Goal: Transaction & Acquisition: Download file/media

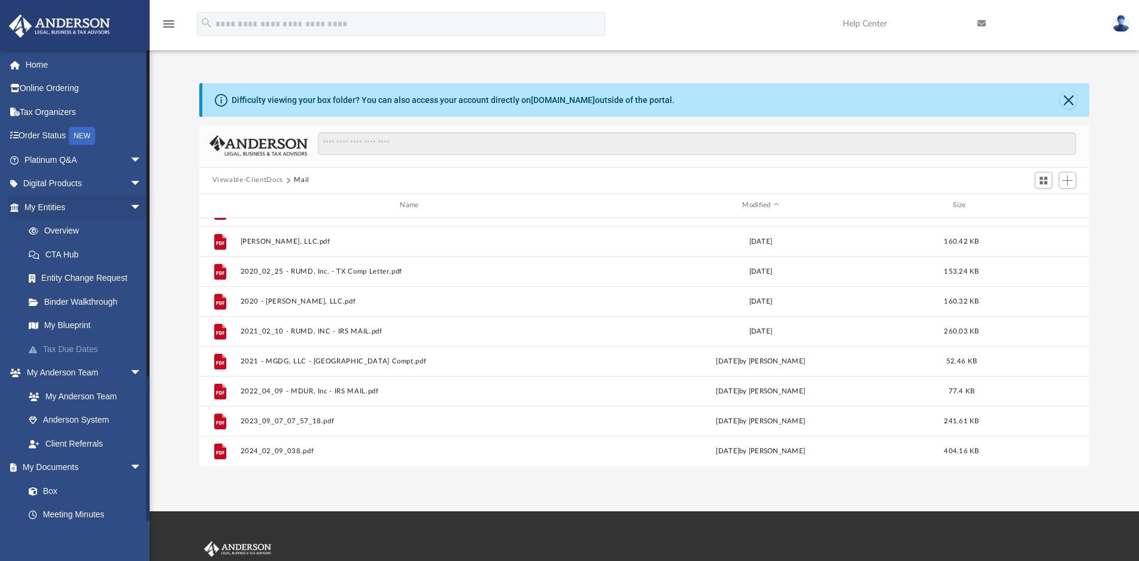
scroll to position [262, 880]
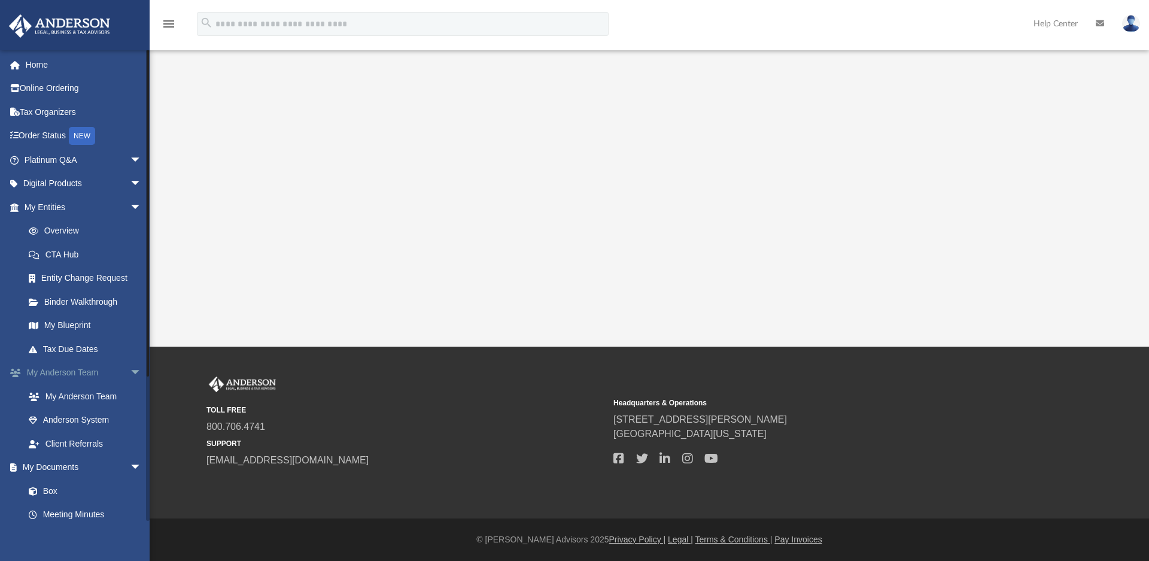
click at [130, 375] on span "arrow_drop_down" at bounding box center [142, 373] width 24 height 25
click at [54, 419] on link "Box" at bounding box center [88, 420] width 143 height 24
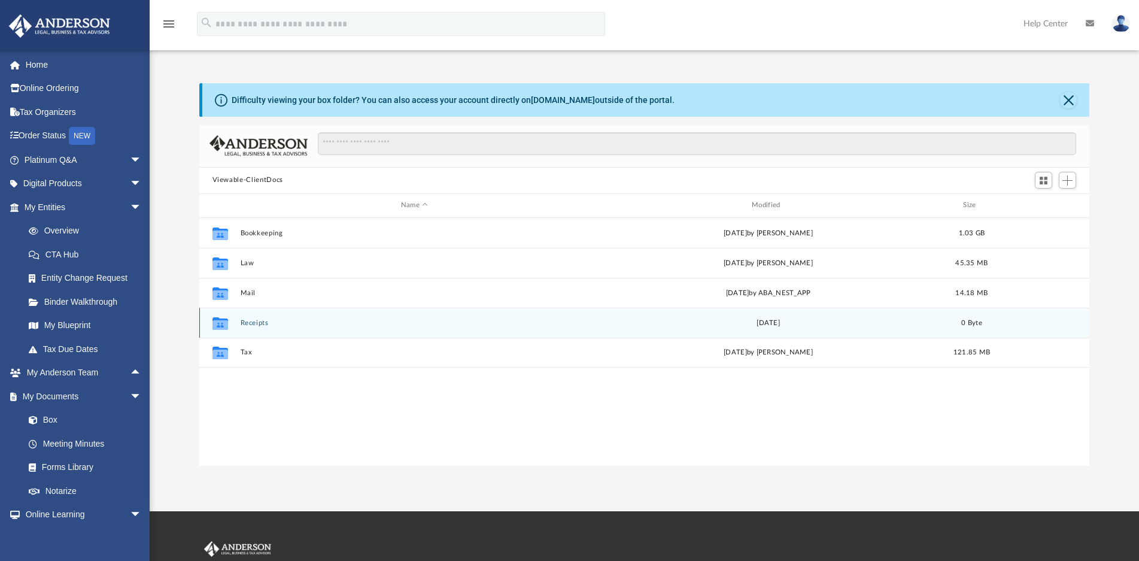
scroll to position [262, 880]
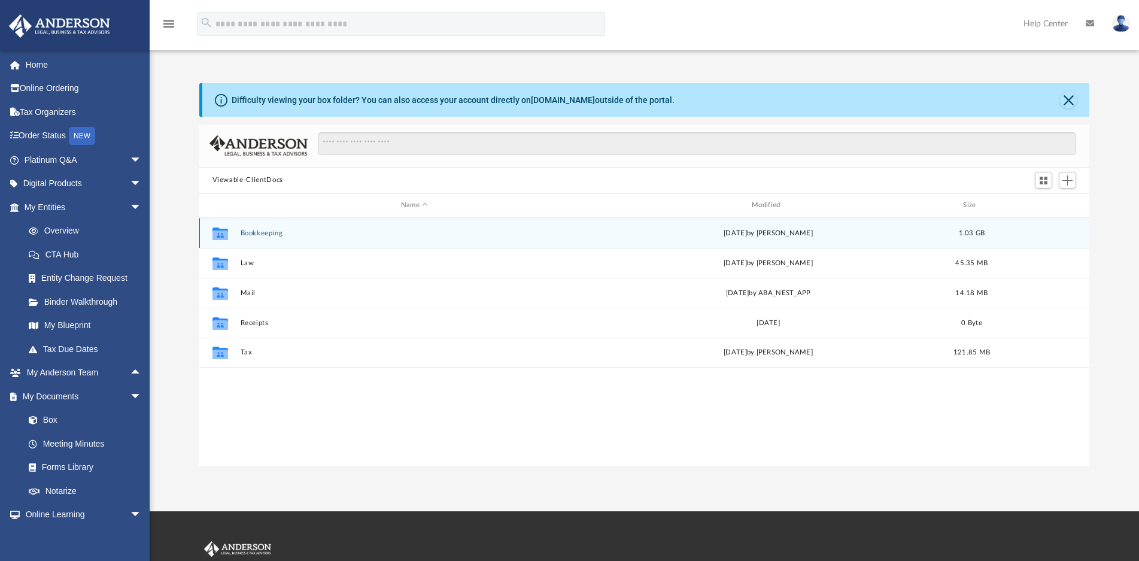
click at [257, 233] on button "Bookkeeping" at bounding box center [414, 233] width 348 height 8
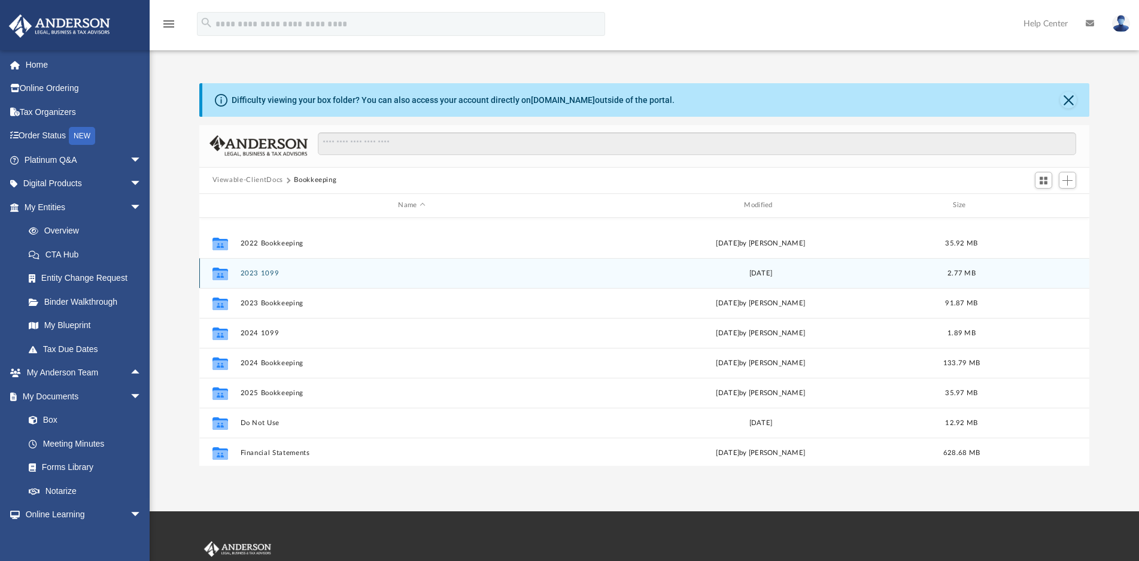
scroll to position [111, 0]
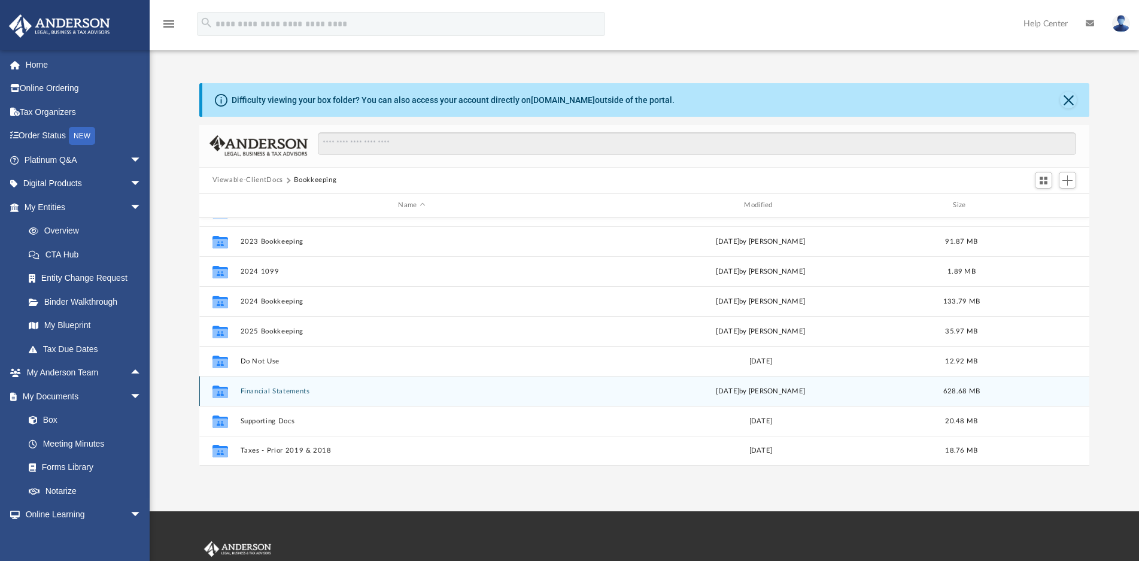
click at [287, 393] on button "Financial Statements" at bounding box center [411, 391] width 343 height 8
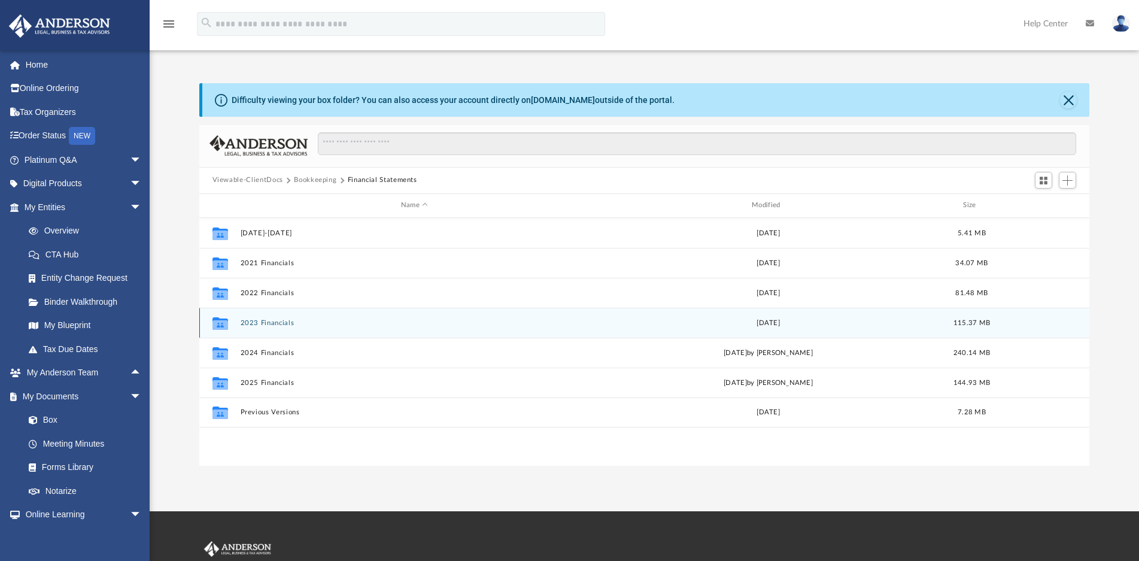
scroll to position [0, 0]
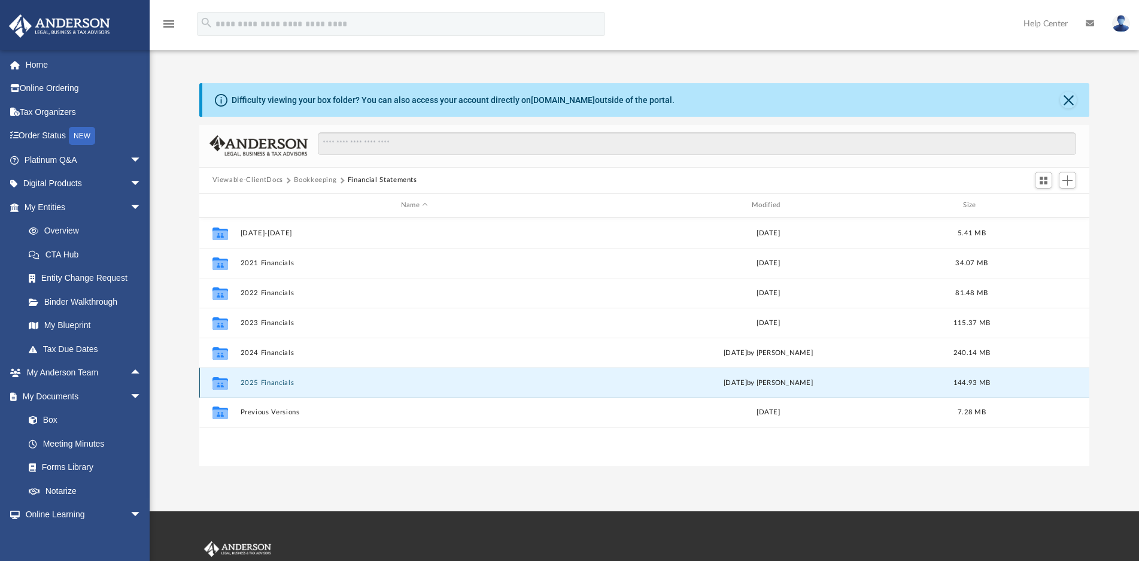
click at [281, 379] on button "2025 Financials" at bounding box center [414, 383] width 348 height 8
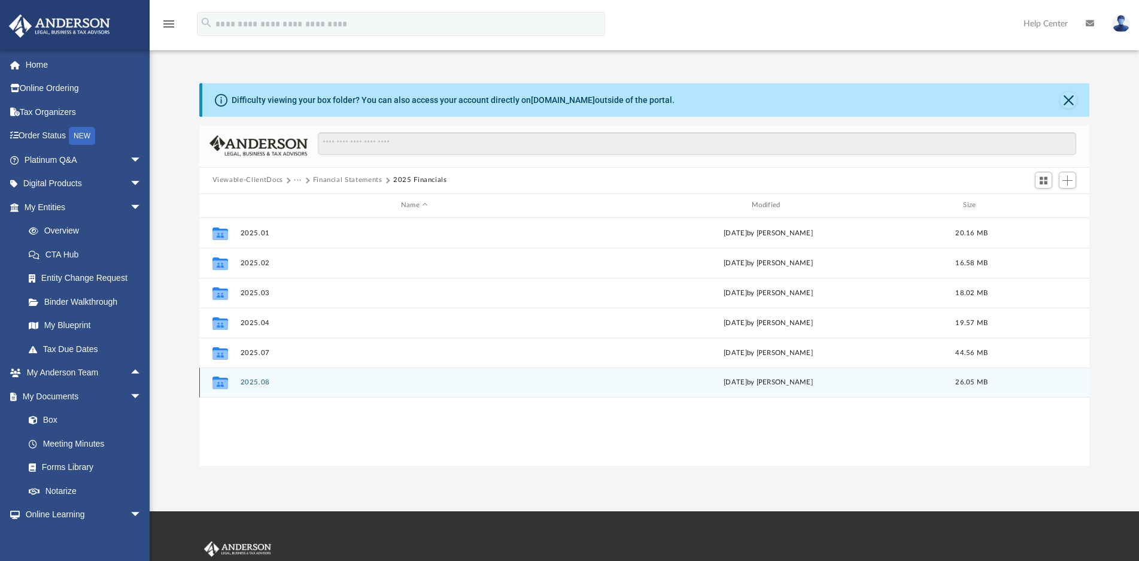
click at [254, 381] on button "2025.08" at bounding box center [414, 382] width 348 height 8
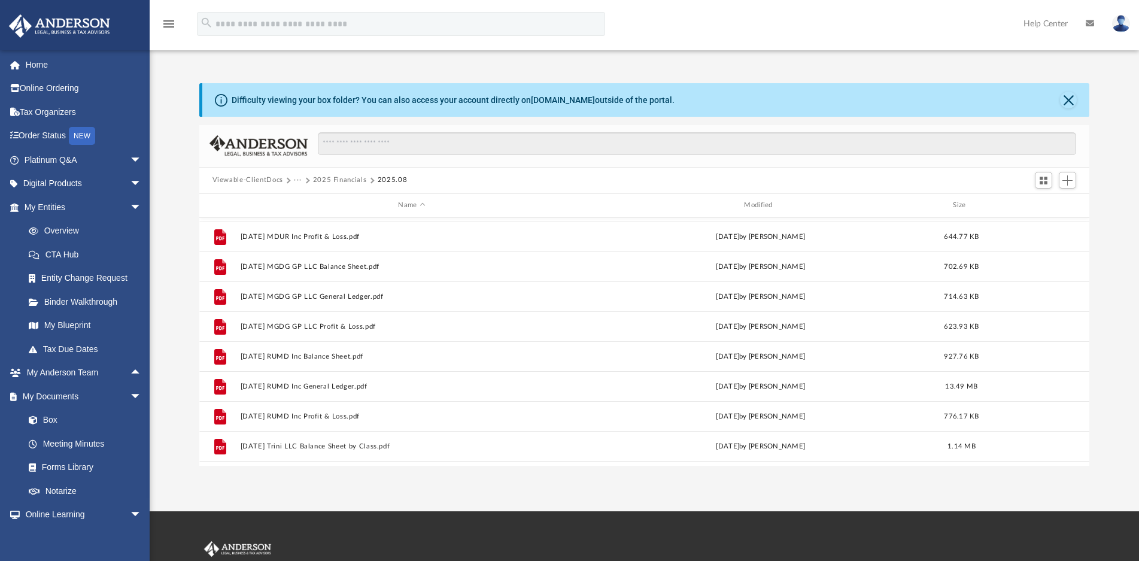
scroll to position [201, 0]
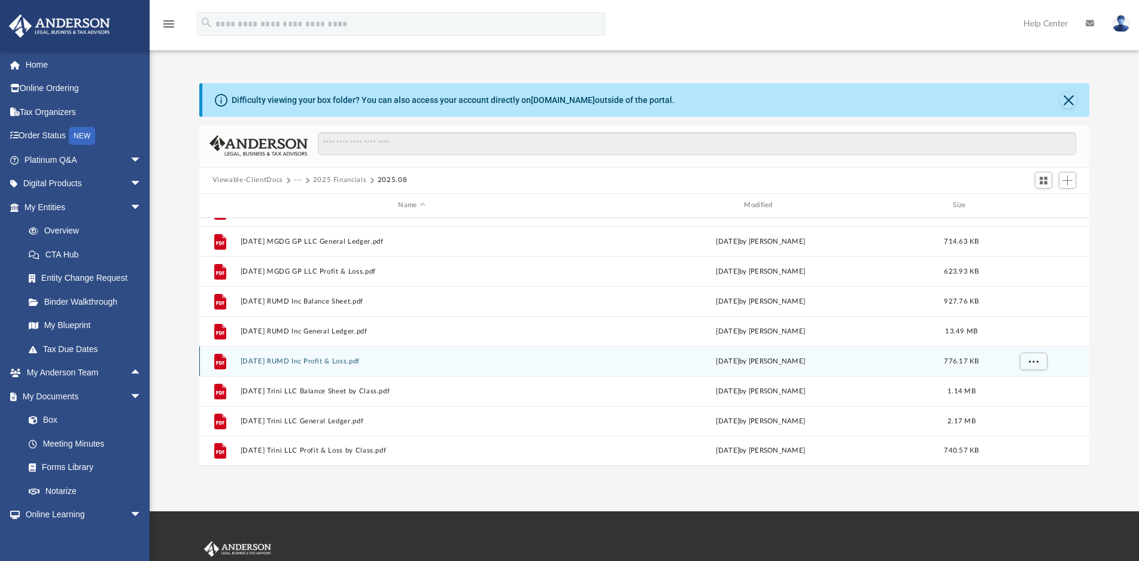
click at [335, 360] on button "[DATE] RUMD Inc Profit & Loss.pdf" at bounding box center [411, 361] width 343 height 8
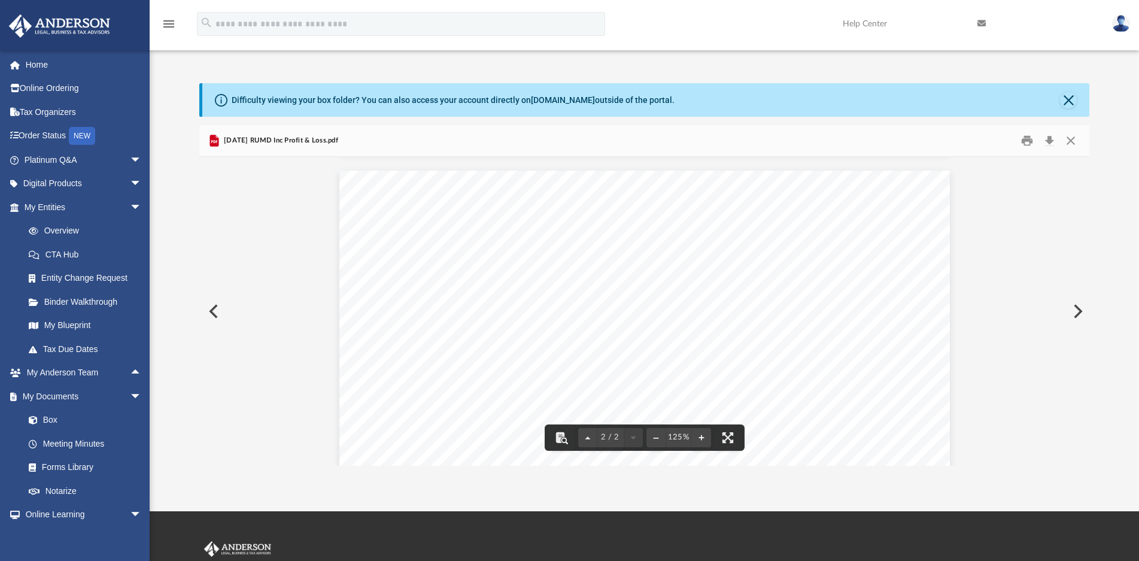
scroll to position [718, 0]
click at [1049, 141] on button "Download" at bounding box center [1049, 140] width 22 height 19
click at [1072, 139] on button "Close" at bounding box center [1071, 140] width 22 height 19
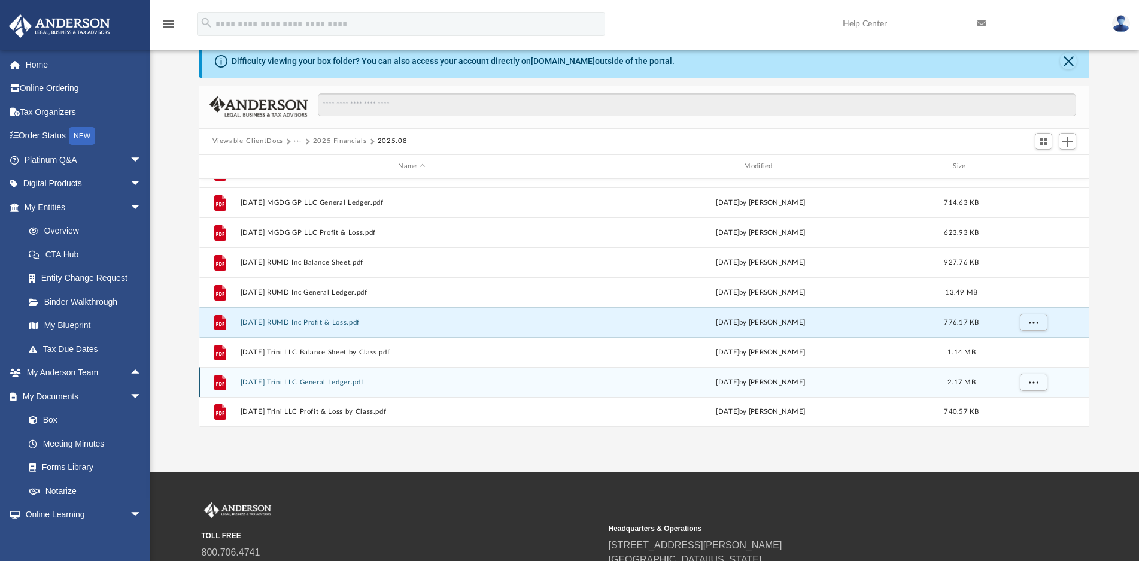
scroll to position [60, 0]
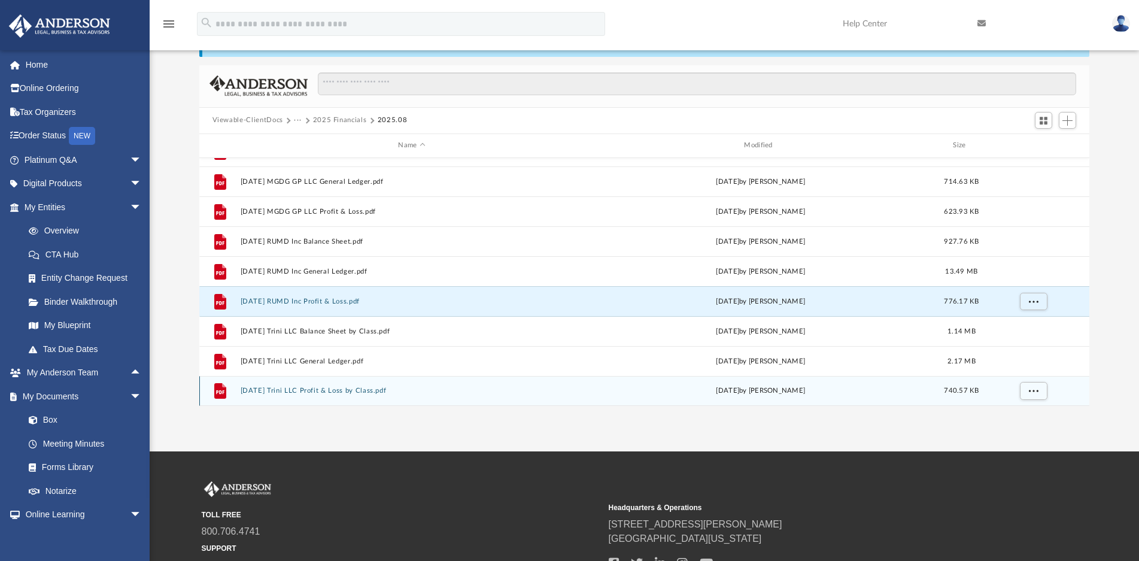
click at [356, 387] on button "2025.08.31 Trini LLC Profit & Loss by Class.pdf" at bounding box center [411, 391] width 343 height 8
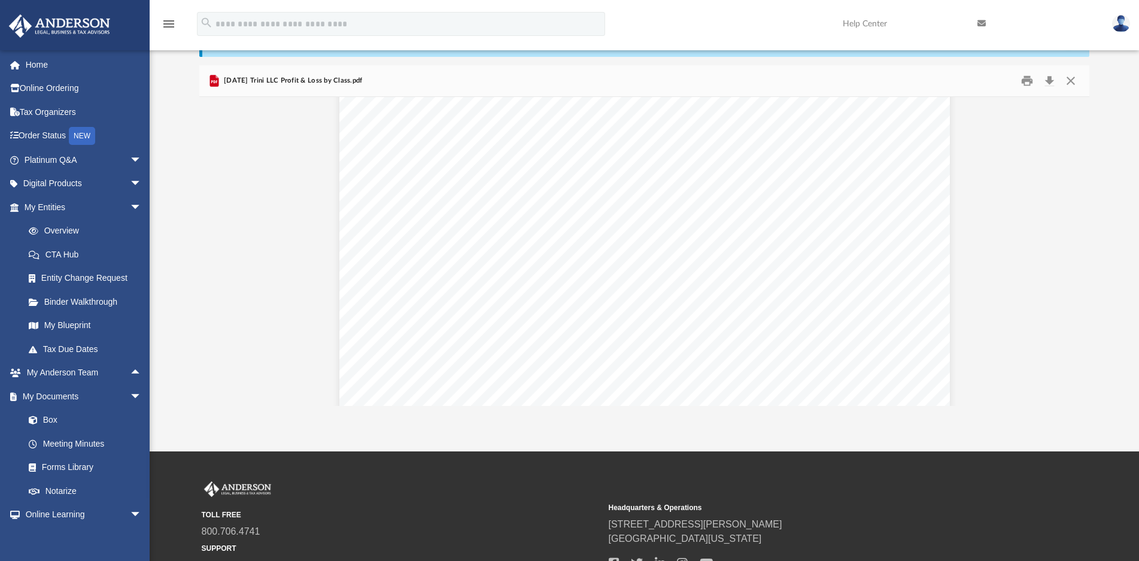
scroll to position [80, 0]
click at [1047, 79] on button "Download" at bounding box center [1049, 80] width 22 height 19
click at [1075, 81] on button "Close" at bounding box center [1071, 80] width 22 height 19
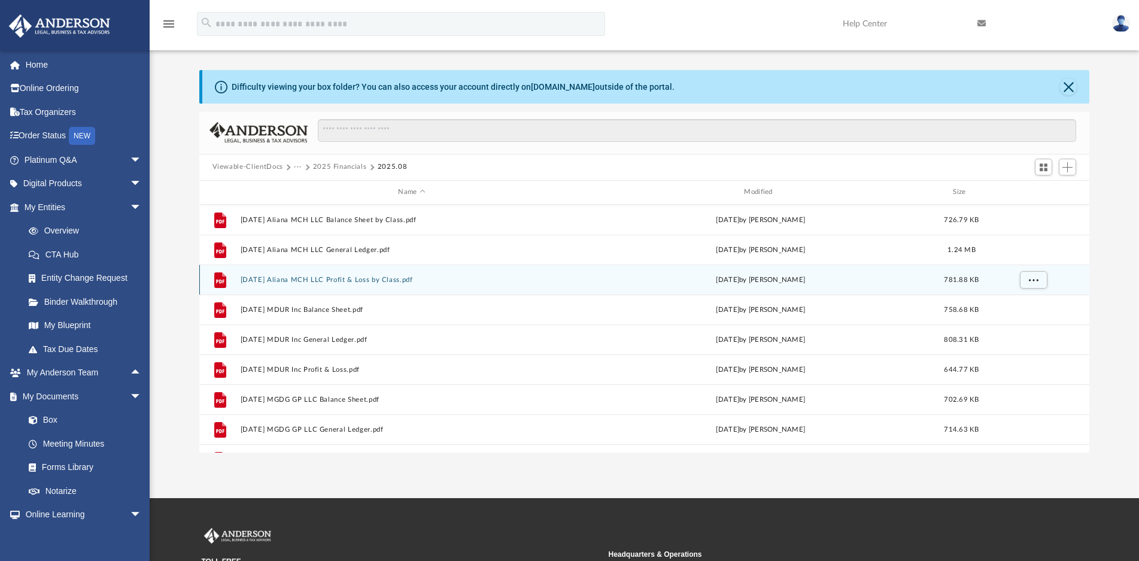
scroll to position [0, 0]
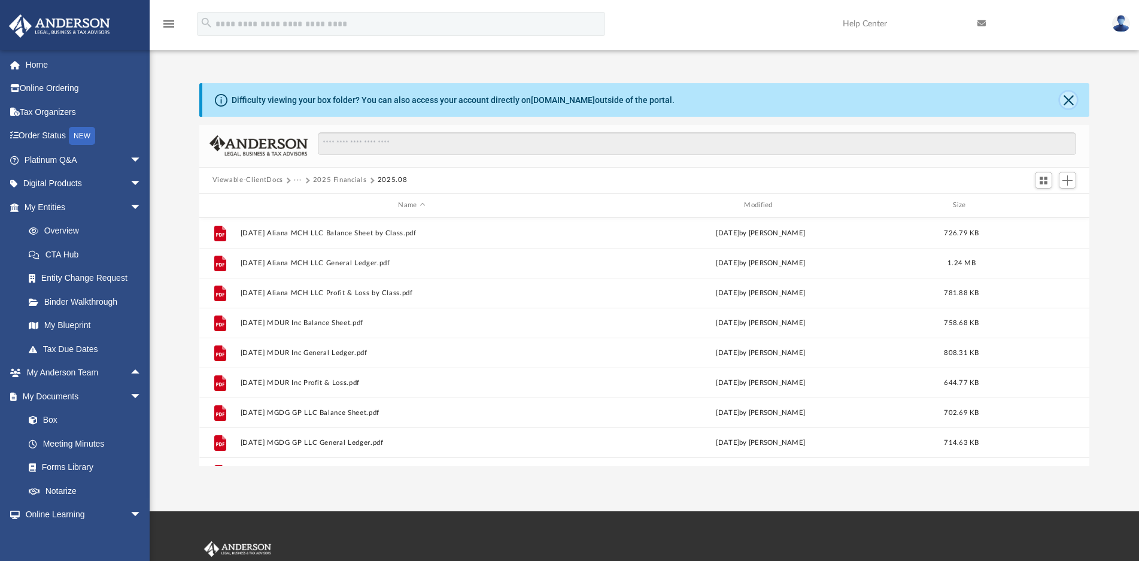
click at [1068, 104] on button "Close" at bounding box center [1068, 100] width 17 height 17
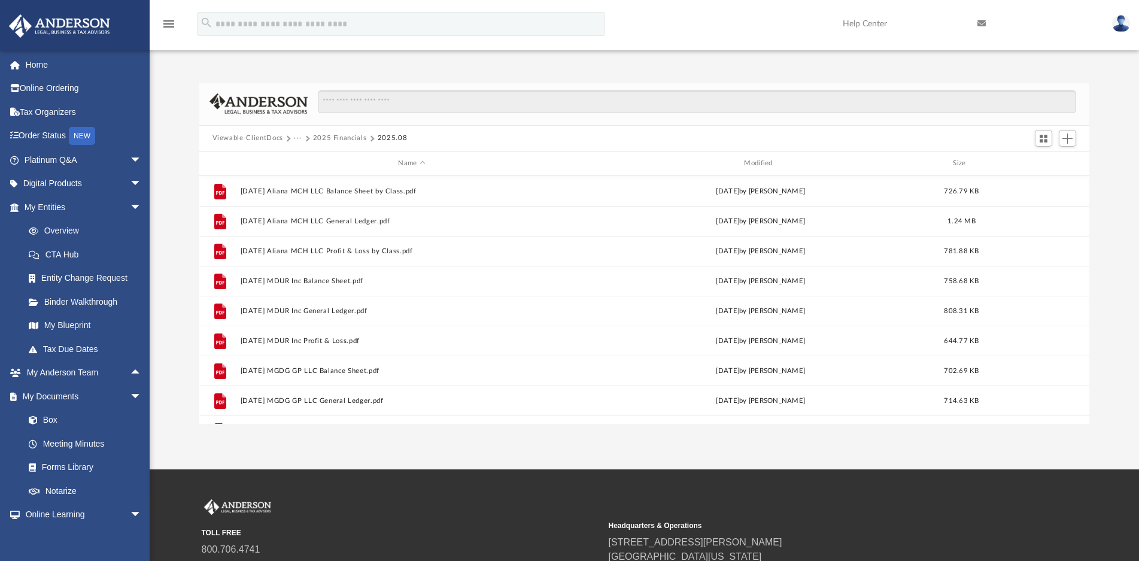
click at [334, 138] on button "2025 Financials" at bounding box center [340, 138] width 54 height 11
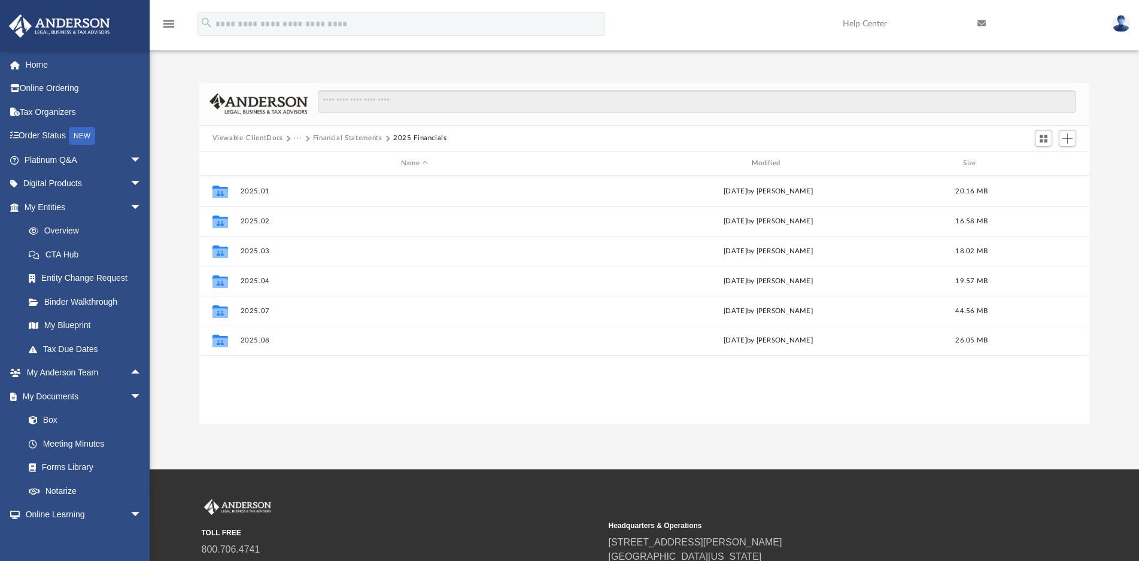
click at [356, 133] on button "Financial Statements" at bounding box center [347, 138] width 69 height 11
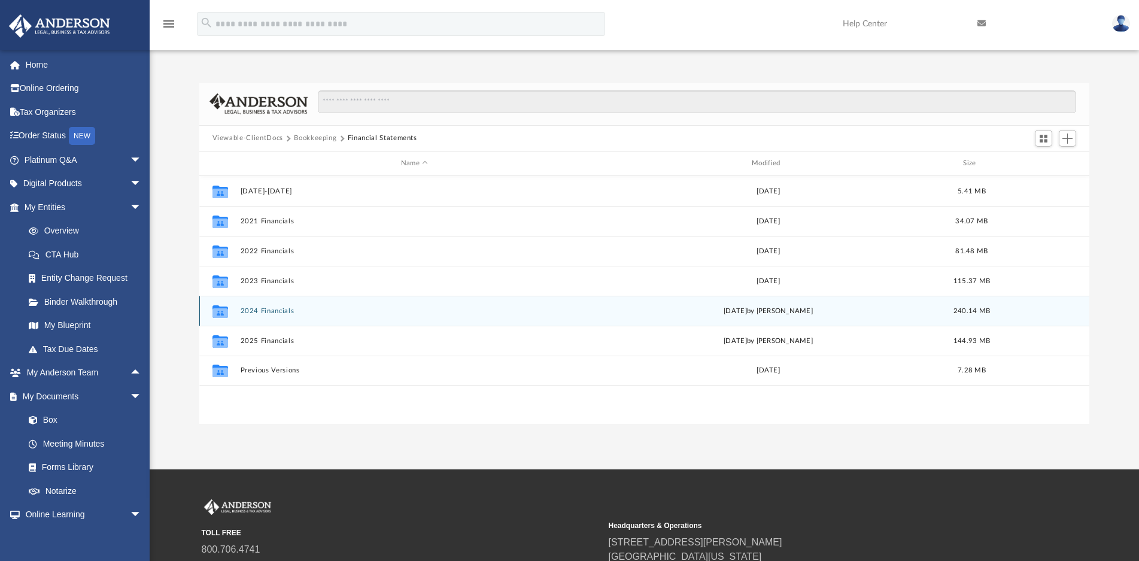
click at [272, 312] on button "2024 Financials" at bounding box center [414, 311] width 348 height 8
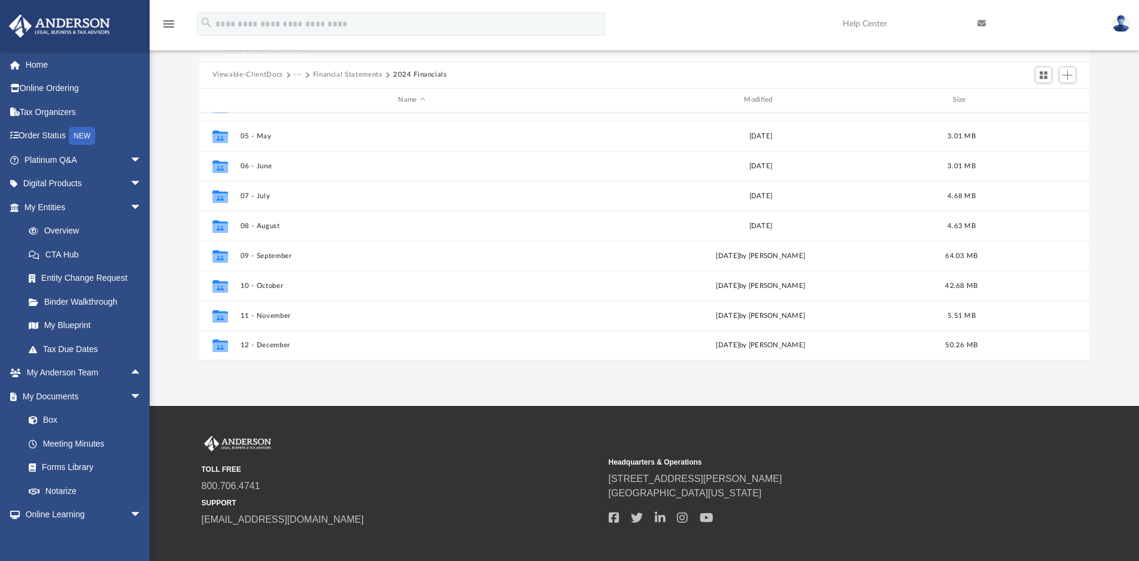
scroll to position [123, 0]
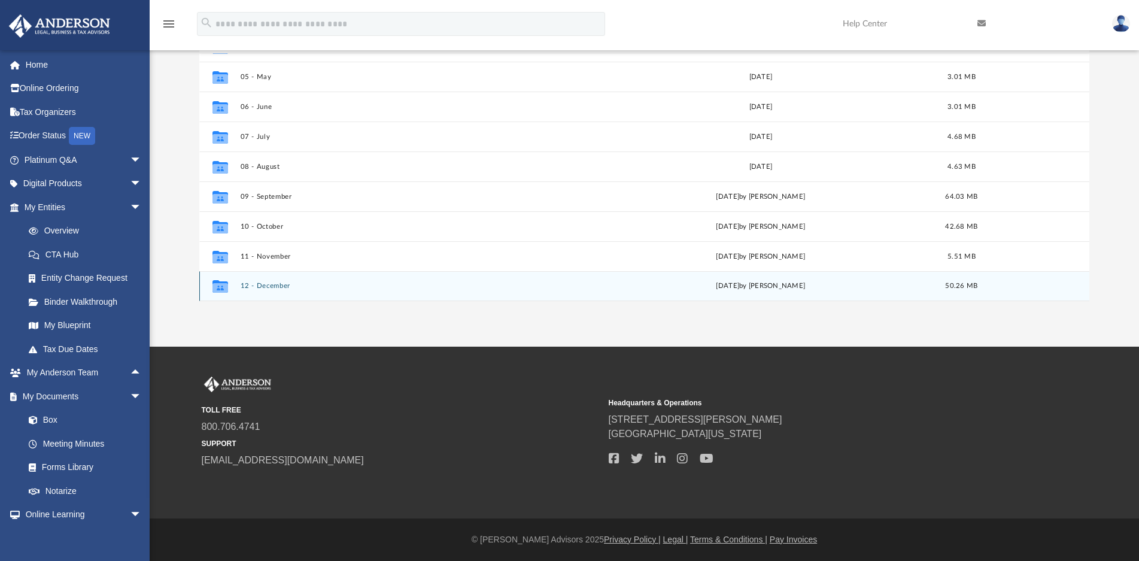
click at [267, 287] on button "12 - December" at bounding box center [411, 286] width 343 height 8
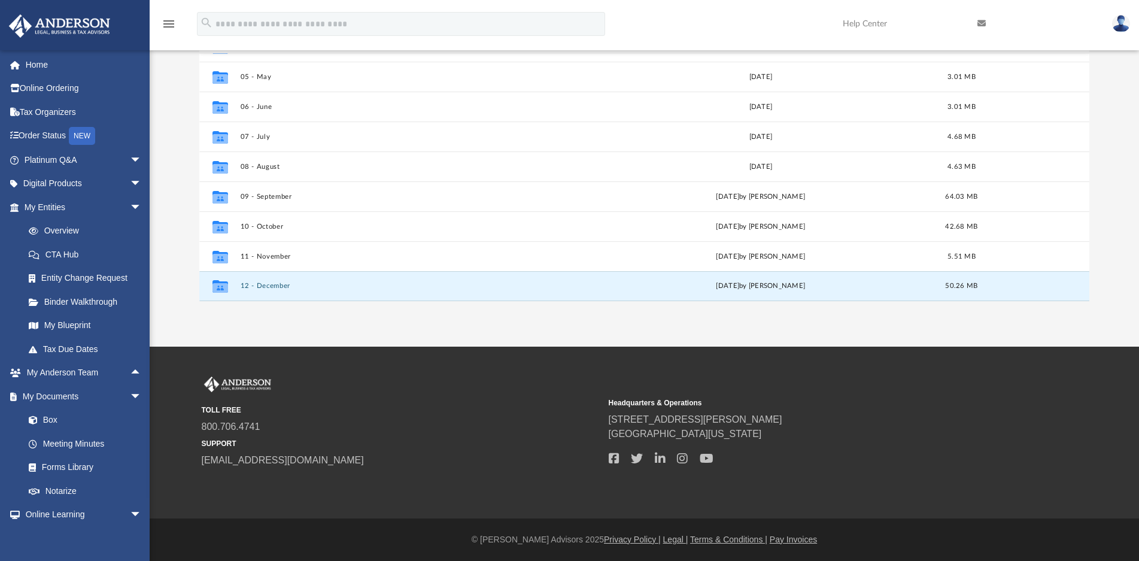
scroll to position [0, 0]
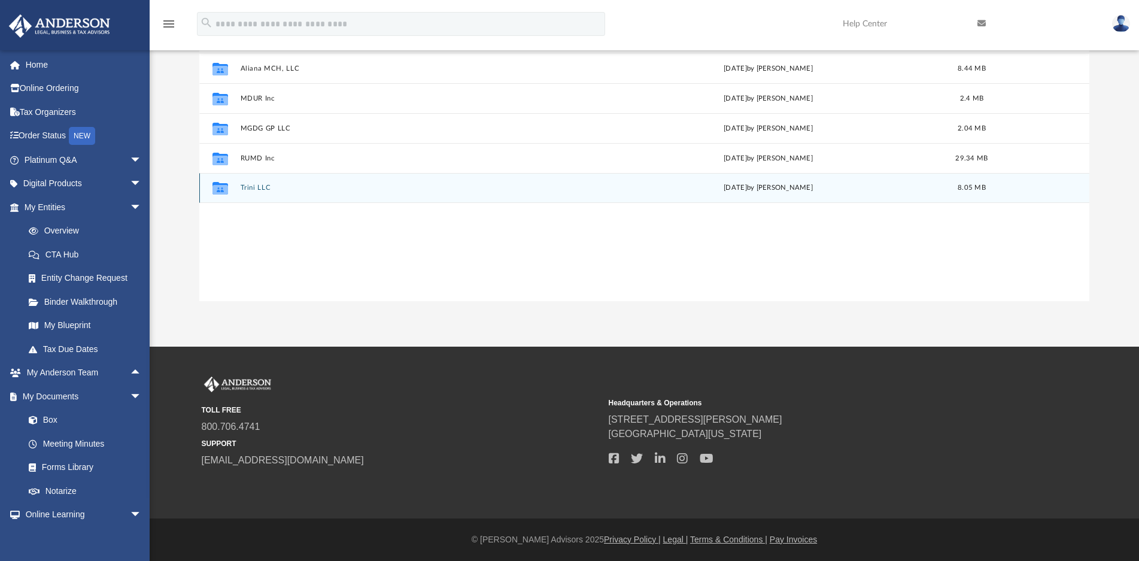
click at [246, 186] on button "Trini LLC" at bounding box center [414, 188] width 348 height 8
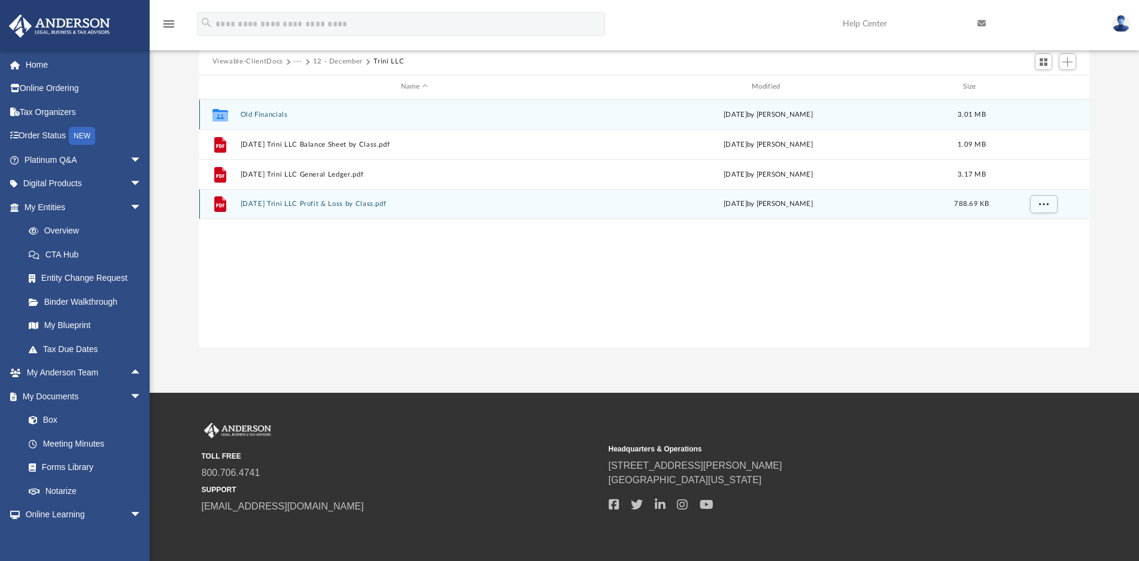
scroll to position [63, 0]
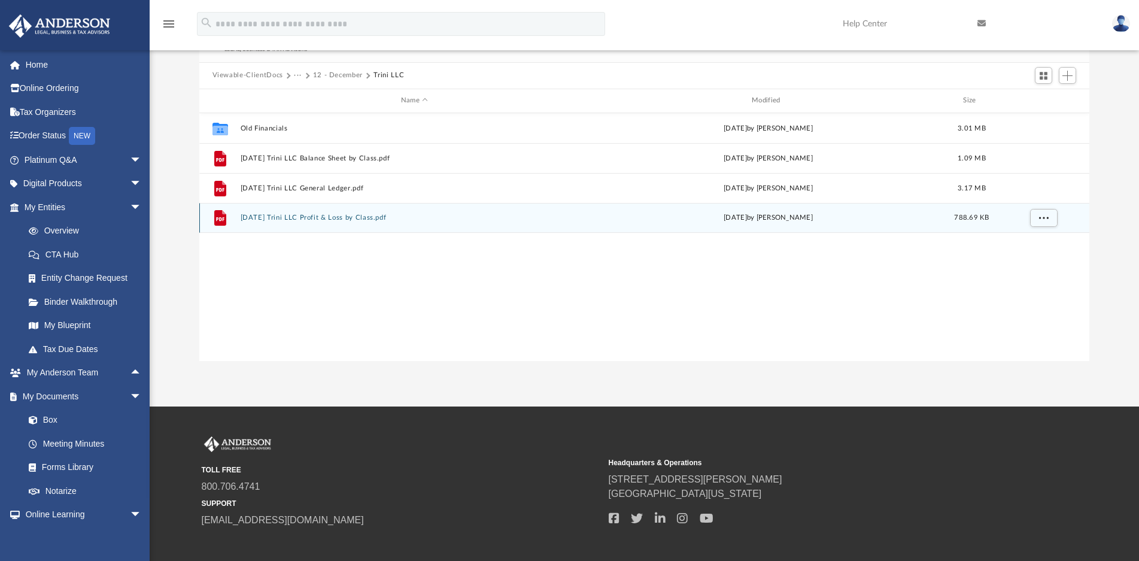
click at [338, 220] on button "2024.12.31 Trini LLC Profit & Loss by Class.pdf" at bounding box center [414, 218] width 348 height 8
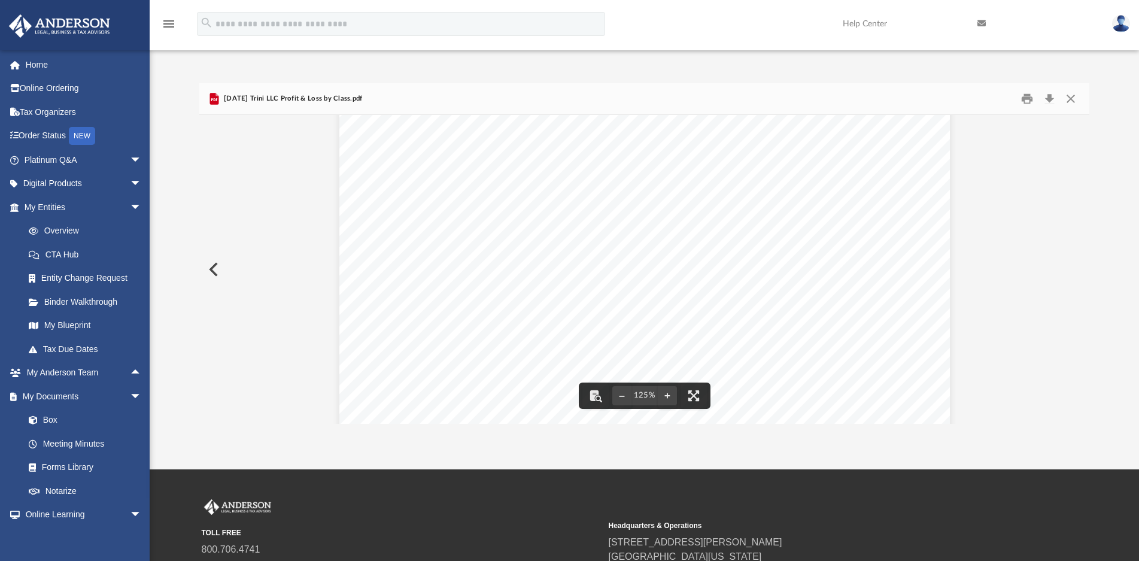
scroll to position [140, 0]
click at [1051, 99] on button "Download" at bounding box center [1049, 98] width 22 height 19
click at [1071, 98] on button "Close" at bounding box center [1071, 98] width 22 height 19
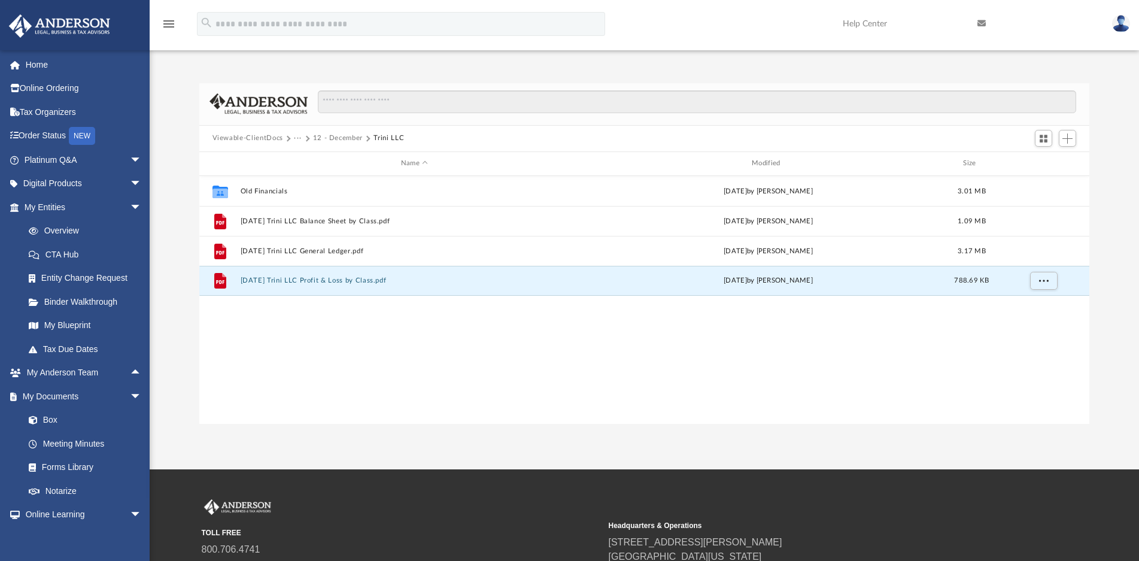
click at [339, 138] on button "12 - December" at bounding box center [338, 138] width 50 height 11
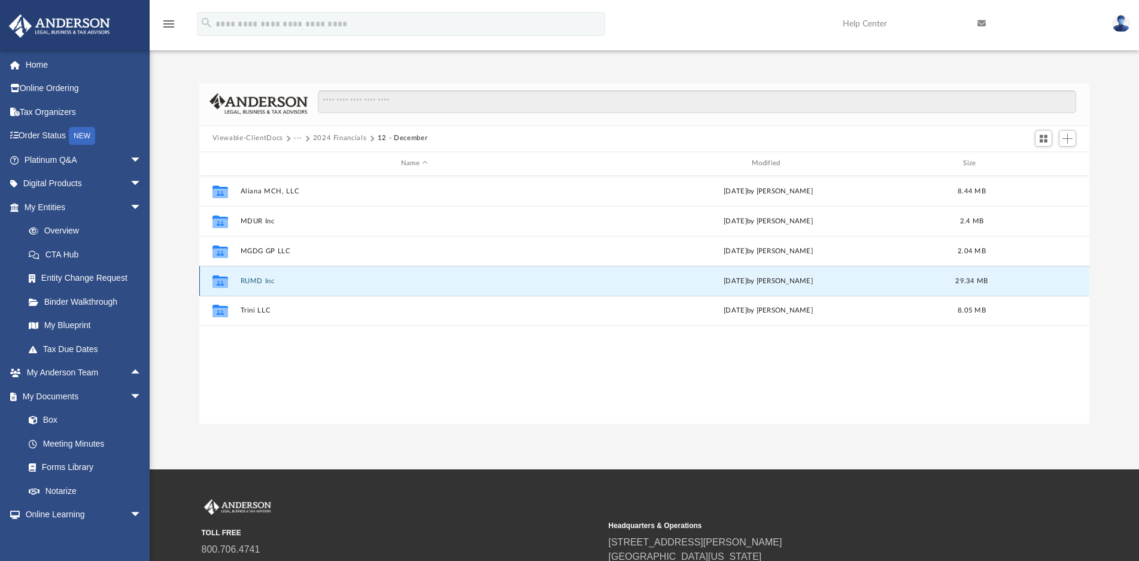
click at [258, 280] on button "RUMD Inc" at bounding box center [414, 281] width 348 height 8
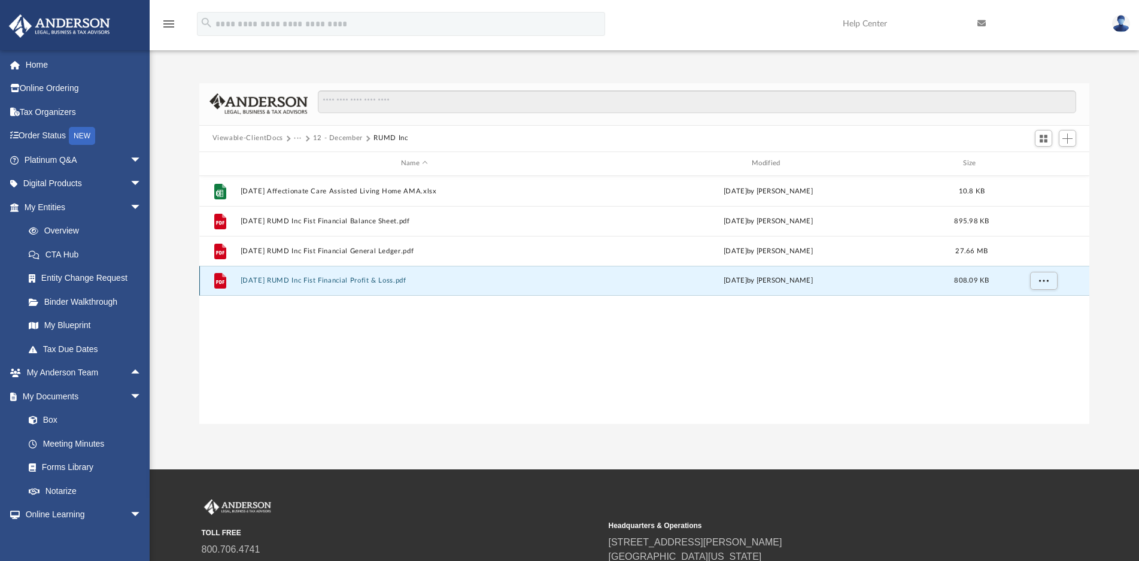
click at [357, 278] on button "2024.12.31 RUMD Inc Fist Financial Profit & Loss.pdf" at bounding box center [414, 280] width 348 height 8
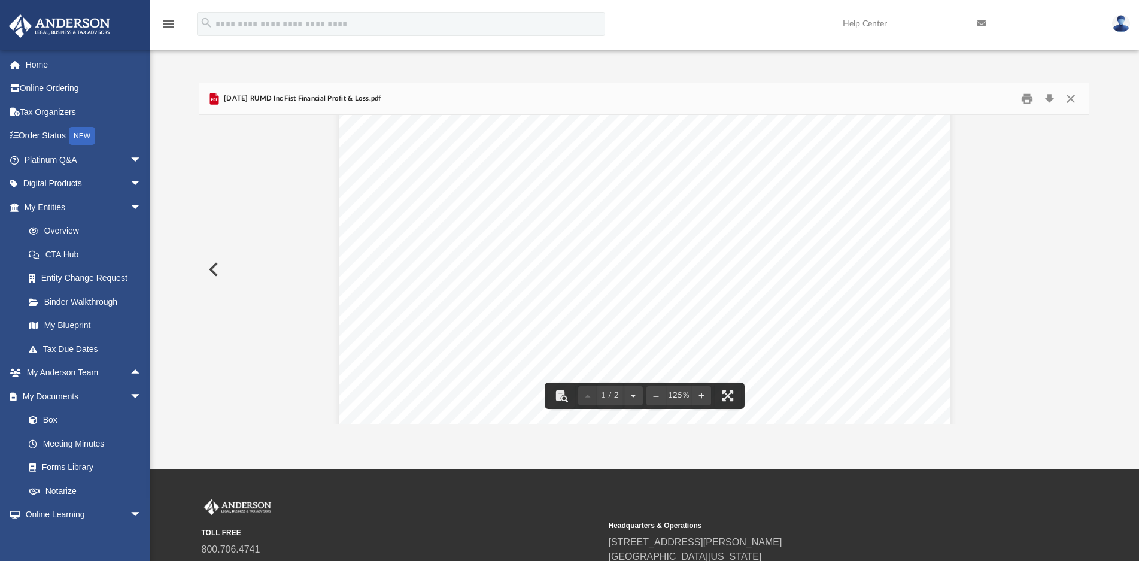
scroll to position [110, 0]
click at [1051, 99] on button "Download" at bounding box center [1049, 98] width 22 height 19
